Goal: Task Accomplishment & Management: Manage account settings

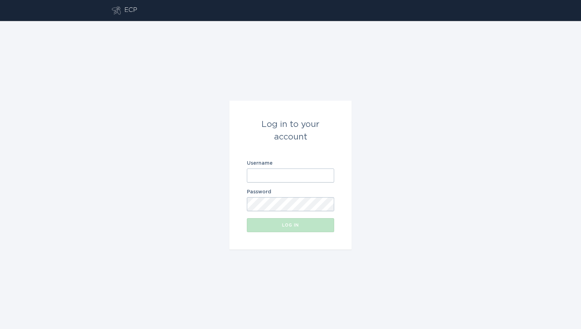
click at [323, 172] on input "Username" at bounding box center [290, 175] width 87 height 14
type input "[EMAIL_ADDRESS][DOMAIN_NAME]"
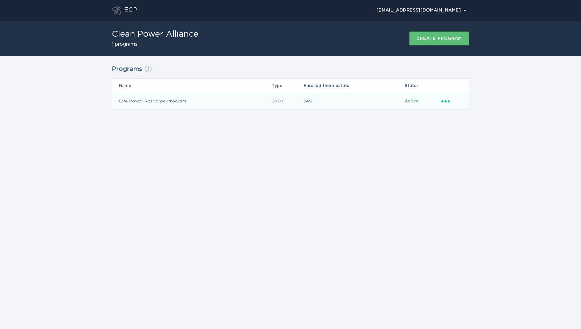
click at [443, 97] on icon "Ellipsis" at bounding box center [446, 100] width 10 height 6
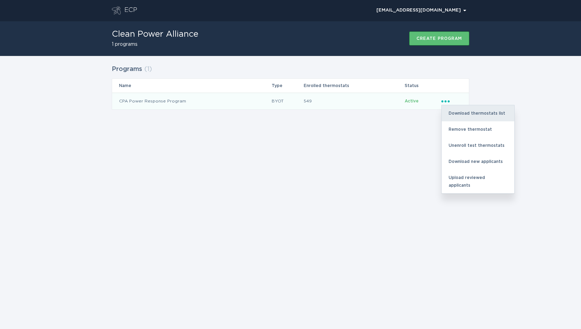
click at [466, 112] on div "Download thermostats list" at bounding box center [478, 113] width 73 height 16
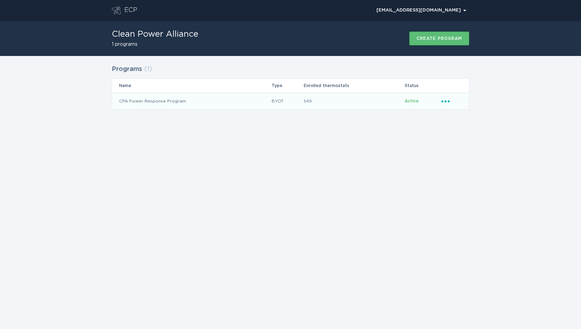
click at [446, 101] on icon "Popover menu" at bounding box center [445, 101] width 8 height 2
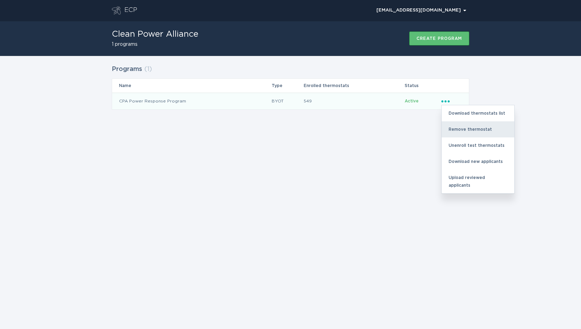
click at [465, 128] on div "Remove thermostat" at bounding box center [478, 129] width 73 height 16
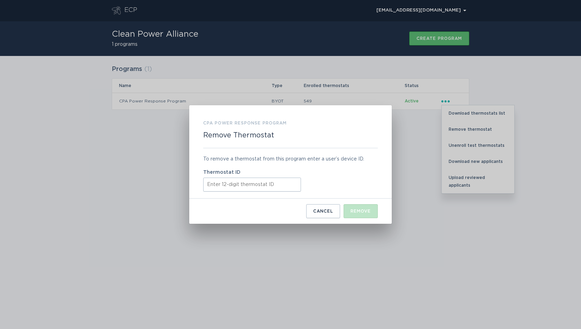
click at [272, 184] on input "Thermostat ID" at bounding box center [252, 184] width 98 height 14
paste input "311005623366"
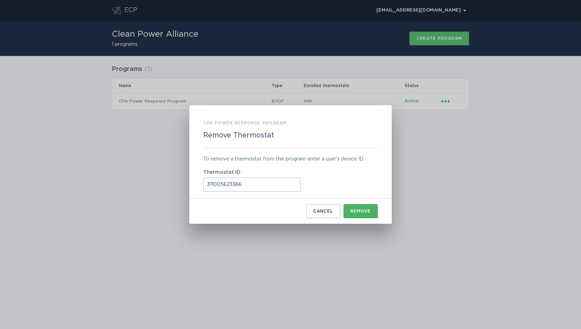
type input "311005623366"
click at [363, 211] on div "Remove" at bounding box center [360, 211] width 20 height 4
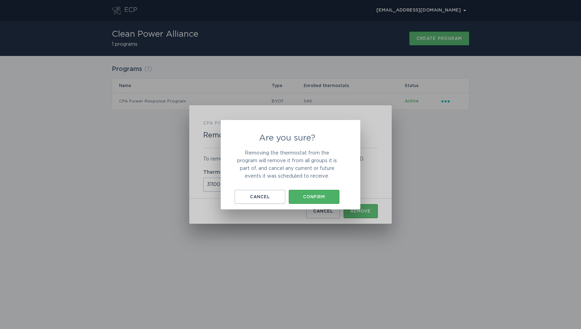
click at [323, 194] on div "Confirm" at bounding box center [314, 196] width 44 height 4
